Goal: Transaction & Acquisition: Obtain resource

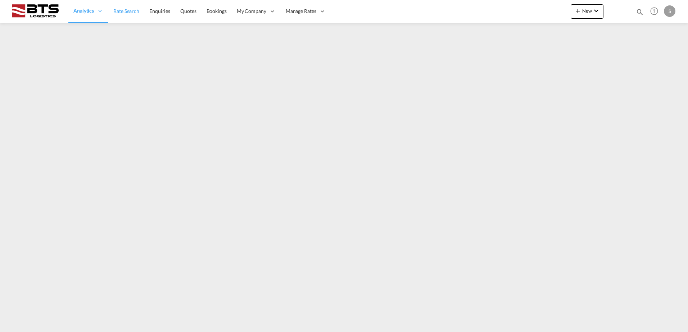
click at [126, 10] on span "Rate Search" at bounding box center [126, 11] width 26 height 6
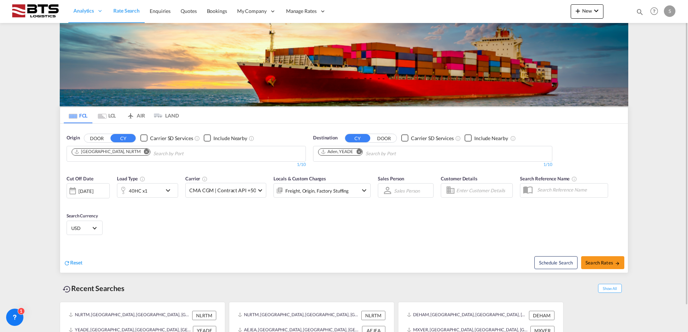
click at [360, 150] on md-icon "Remove" at bounding box center [358, 151] width 5 height 5
type input "singap"
click at [347, 163] on div "Singap ore [GEOGRAPHIC_DATA] [GEOGRAPHIC_DATA]" at bounding box center [373, 171] width 137 height 22
click at [596, 266] on button "Search Rates" at bounding box center [602, 262] width 43 height 13
type input "NLRTM to SGSIN / [DATE]"
